Goal: Find specific page/section: Find specific page/section

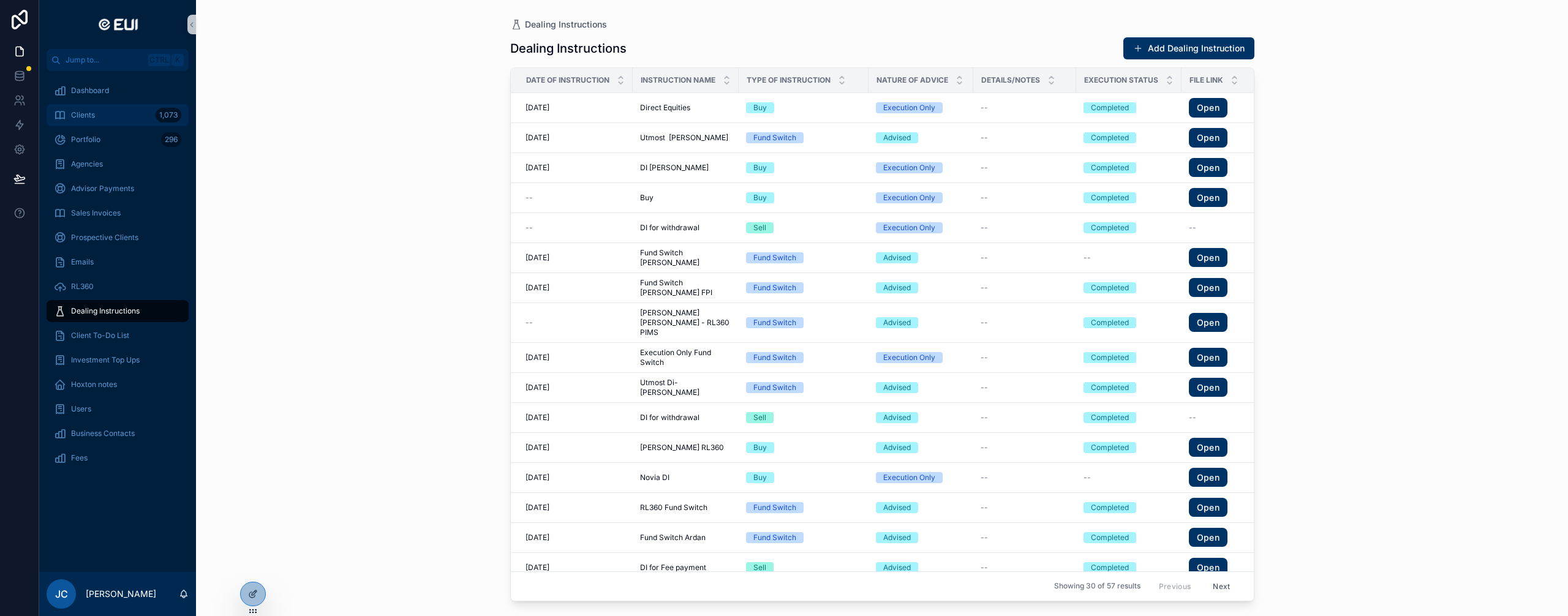
click at [108, 119] on div "Clients 1,073" at bounding box center [117, 115] width 127 height 20
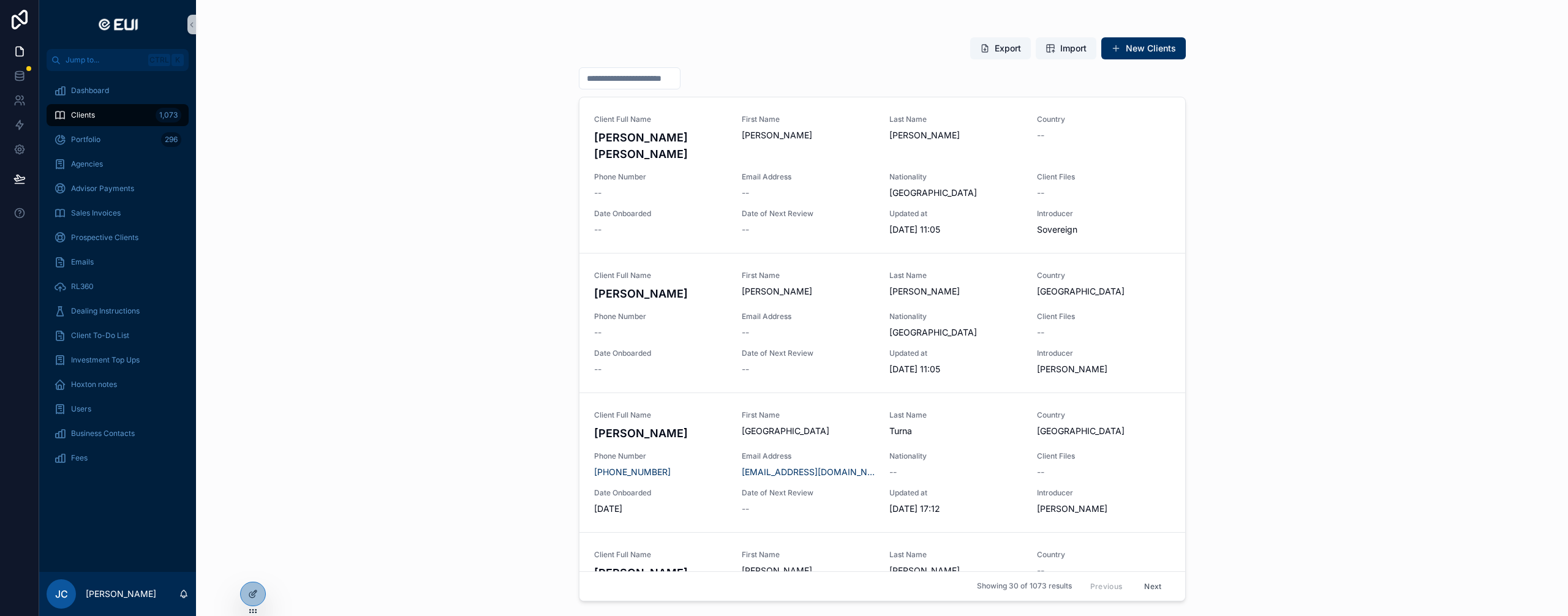
click at [680, 82] on input "scrollable content" at bounding box center [629, 79] width 100 height 17
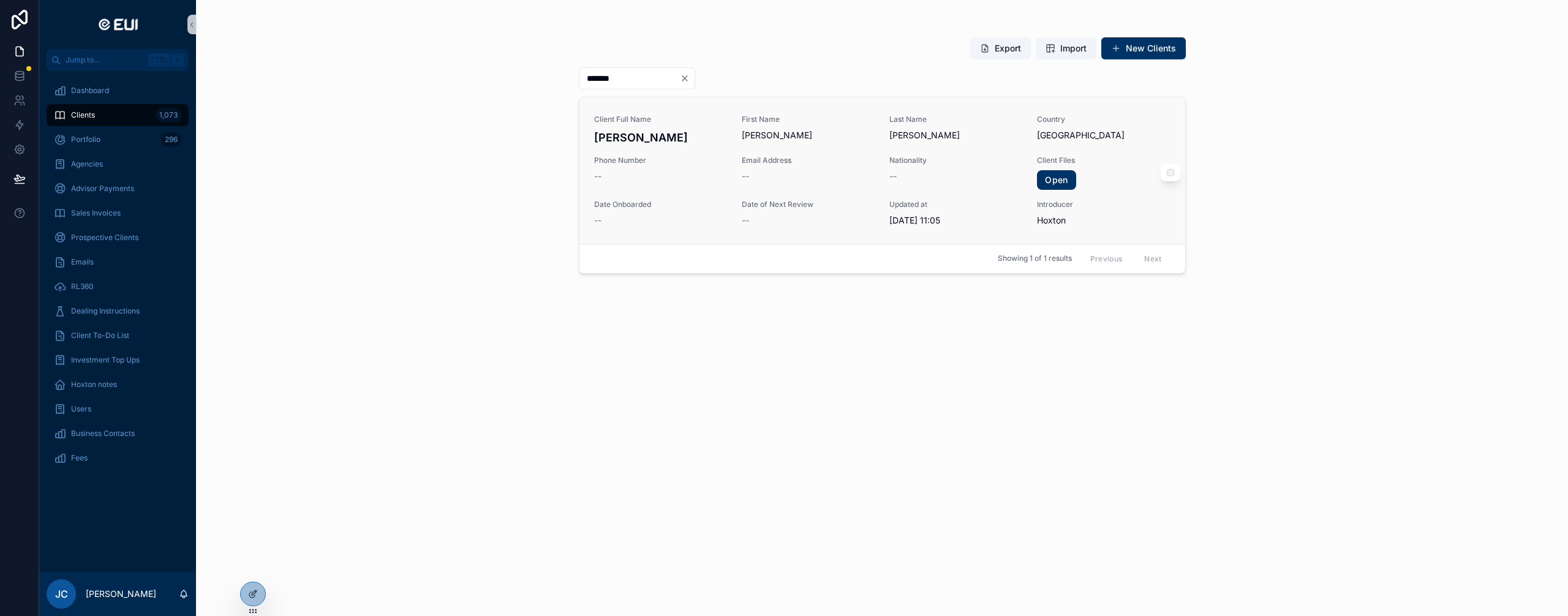
type input "*******"
click at [719, 181] on div "--" at bounding box center [660, 176] width 133 height 12
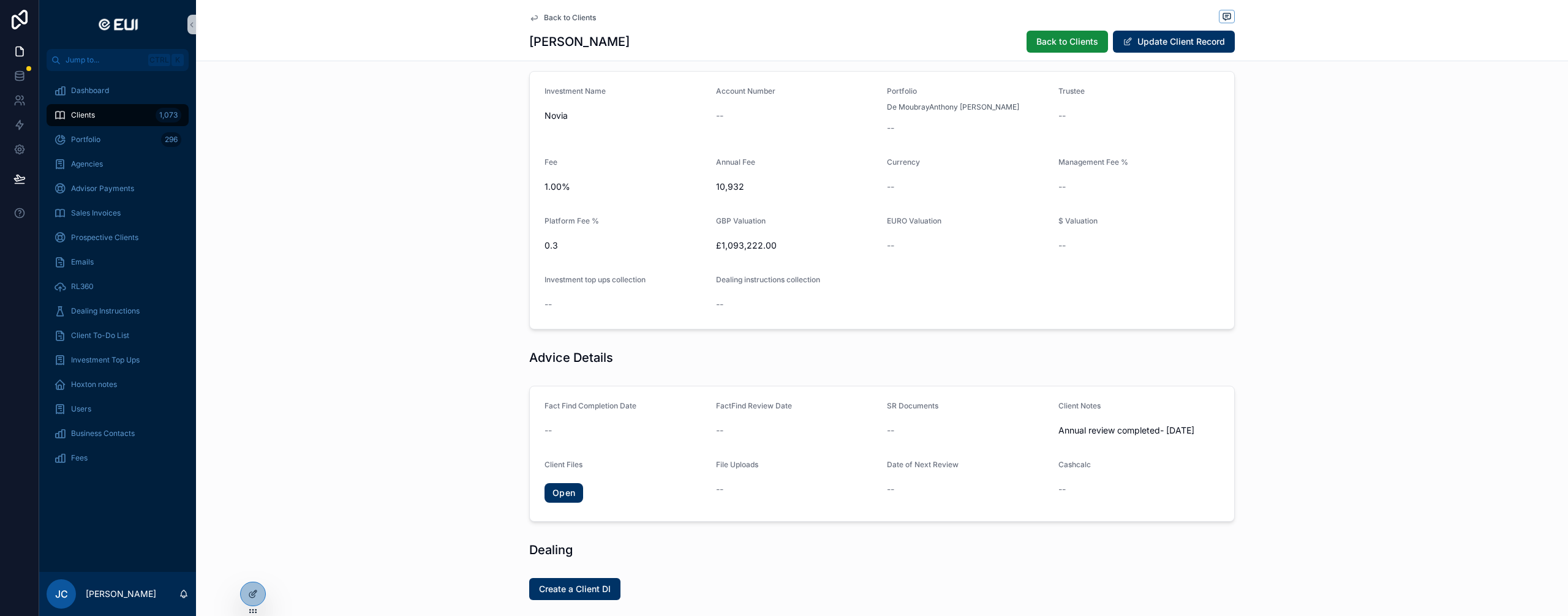
scroll to position [490, 0]
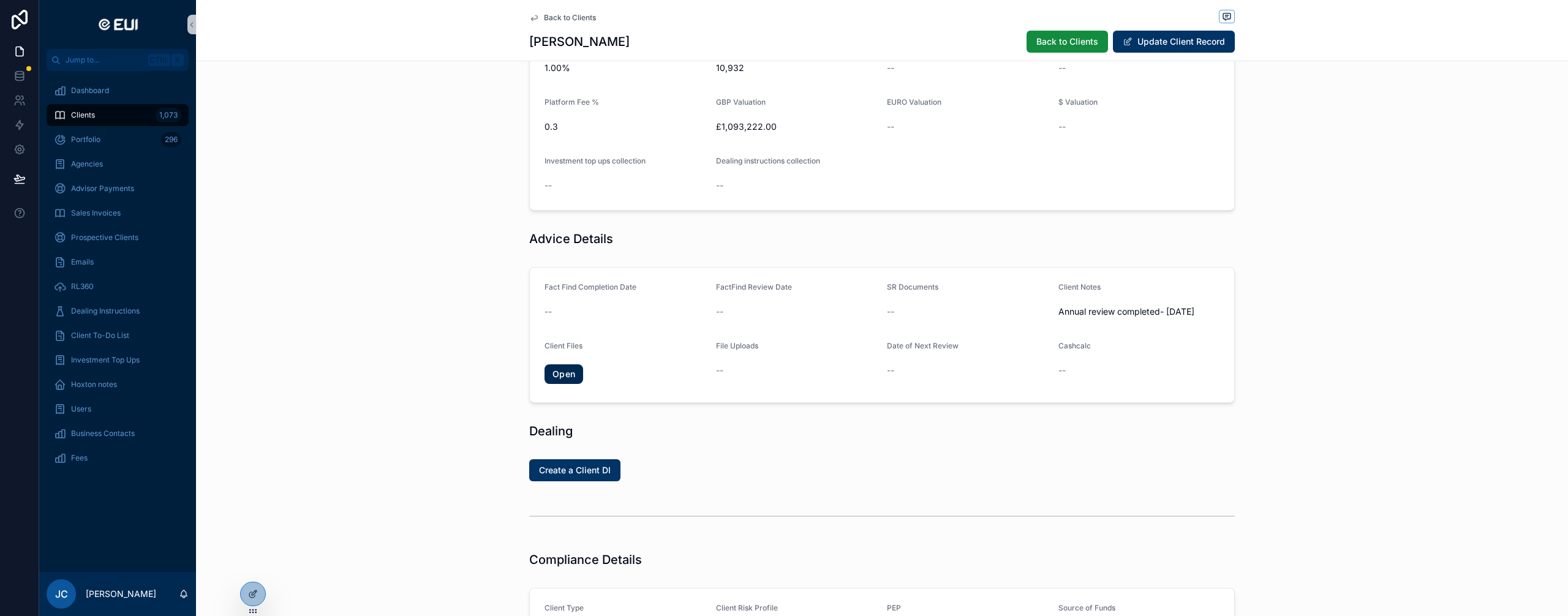
click at [562, 384] on link "Open" at bounding box center [564, 374] width 39 height 20
click at [565, 384] on link "Open" at bounding box center [564, 374] width 39 height 20
